Goal: Transaction & Acquisition: Obtain resource

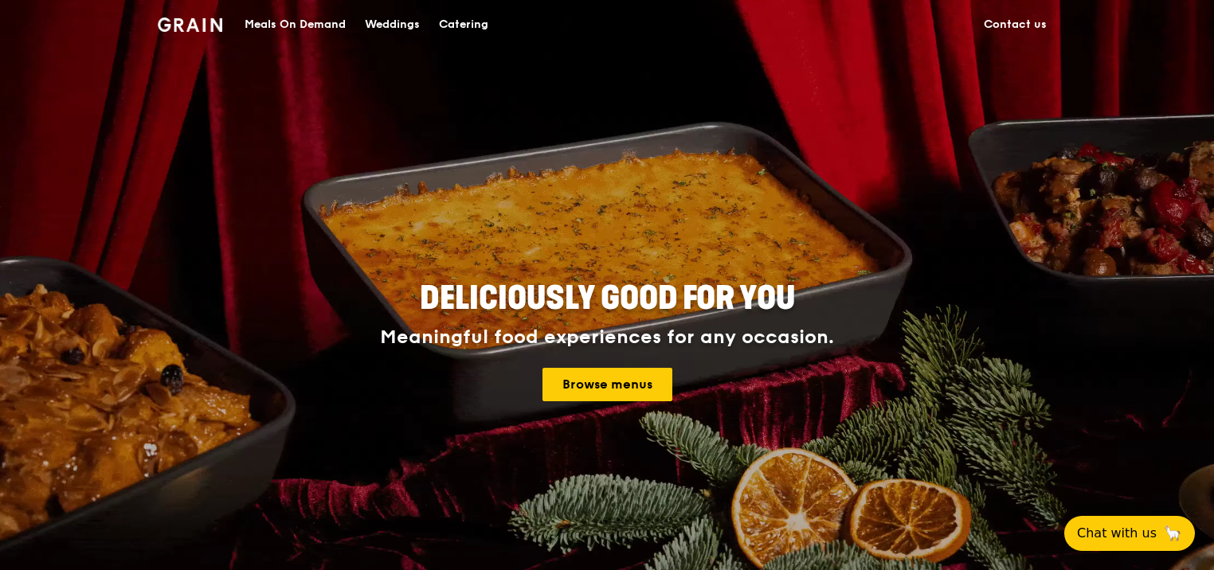
click at [457, 25] on div "Catering" at bounding box center [463, 25] width 49 height 48
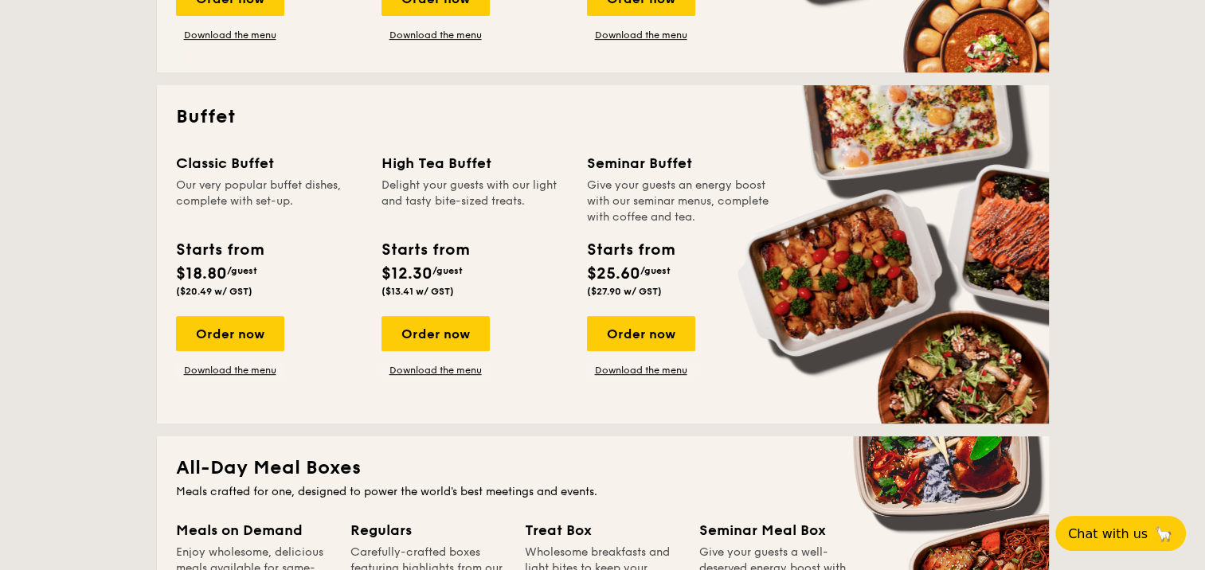
scroll to position [558, 0]
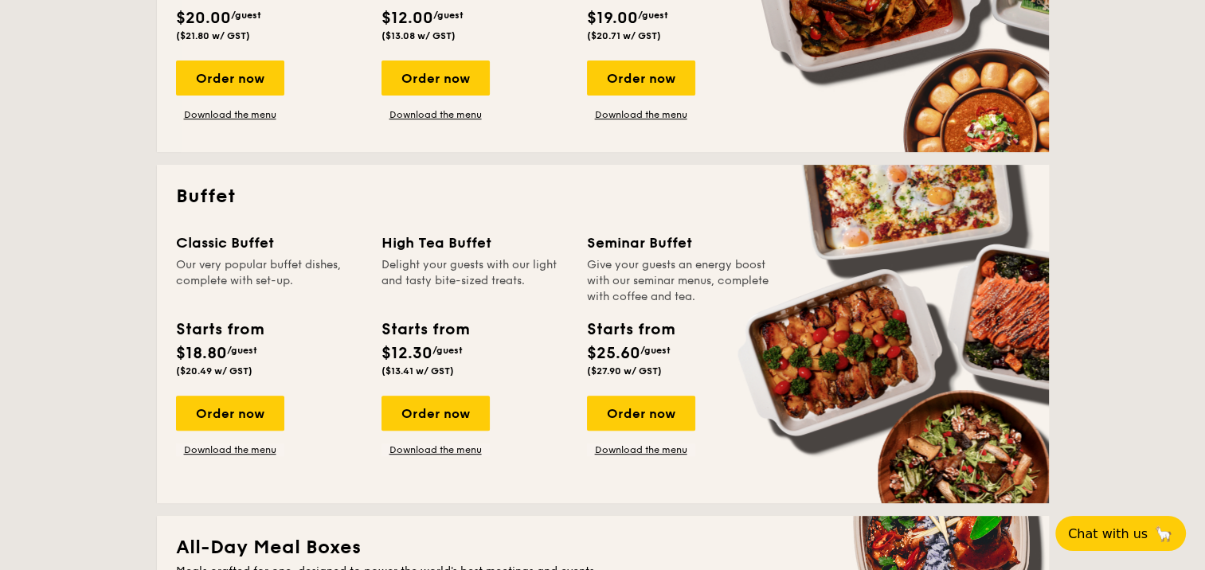
click at [234, 344] on div "Starts from $18.80 /guest ($20.49 w/ GST)" at bounding box center [219, 347] width 87 height 59
click at [245, 450] on link "Download the menu" at bounding box center [230, 450] width 108 height 13
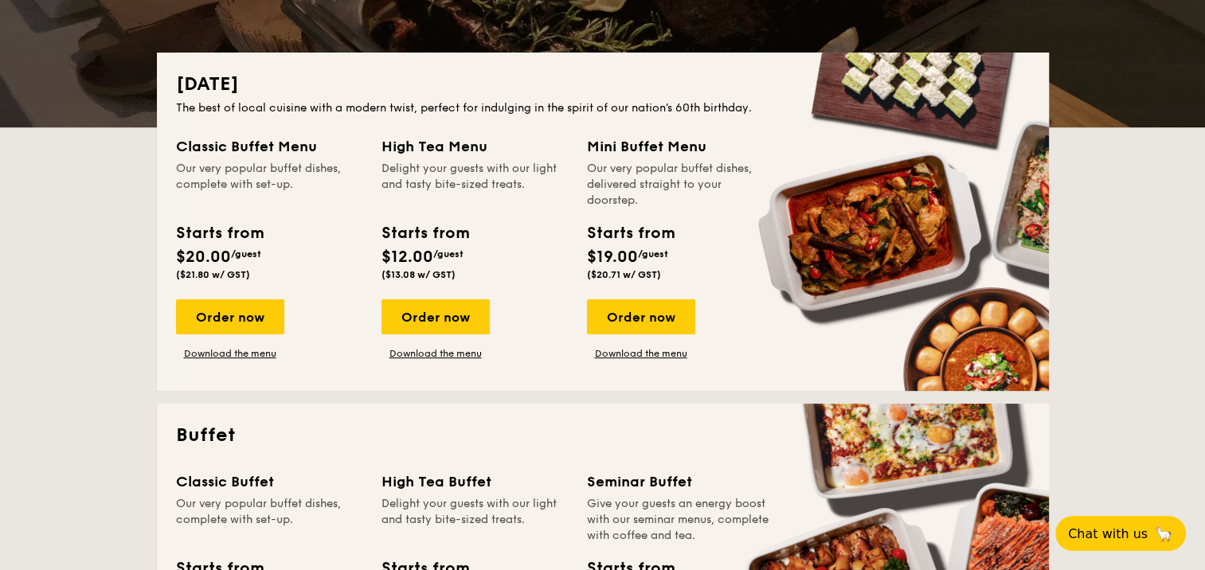
scroll to position [0, 0]
